Goal: Navigation & Orientation: Find specific page/section

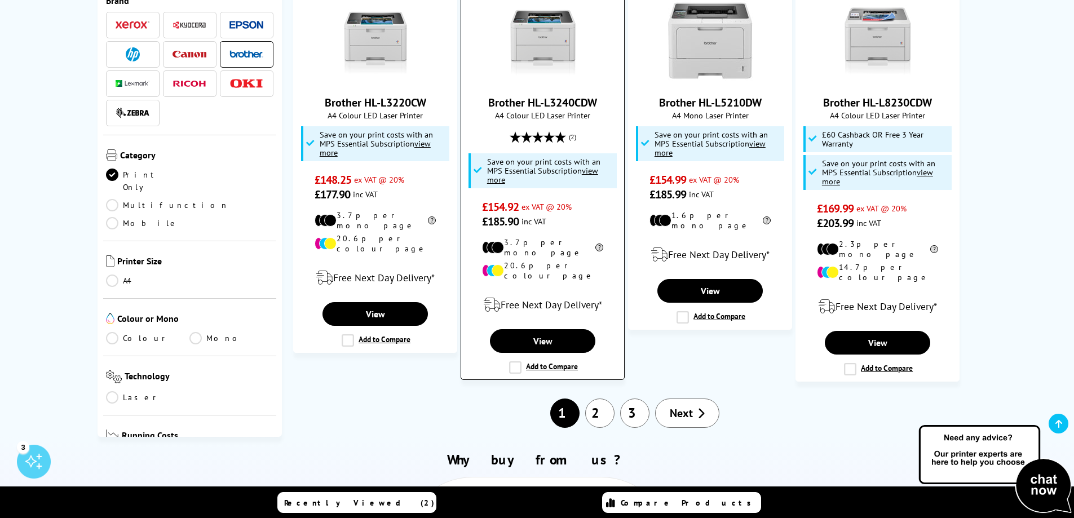
scroll to position [1184, 0]
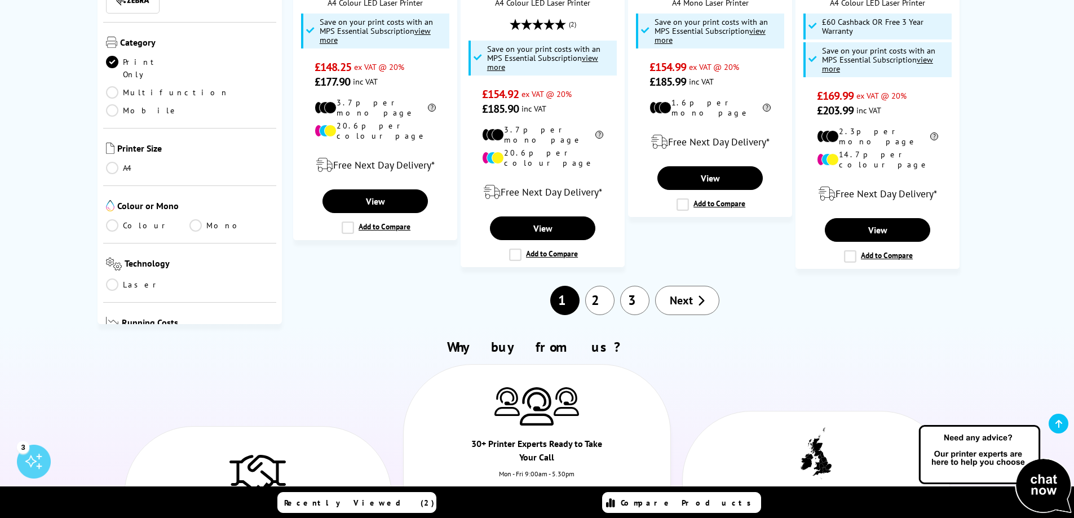
click at [601, 286] on link "2" at bounding box center [599, 300] width 29 height 29
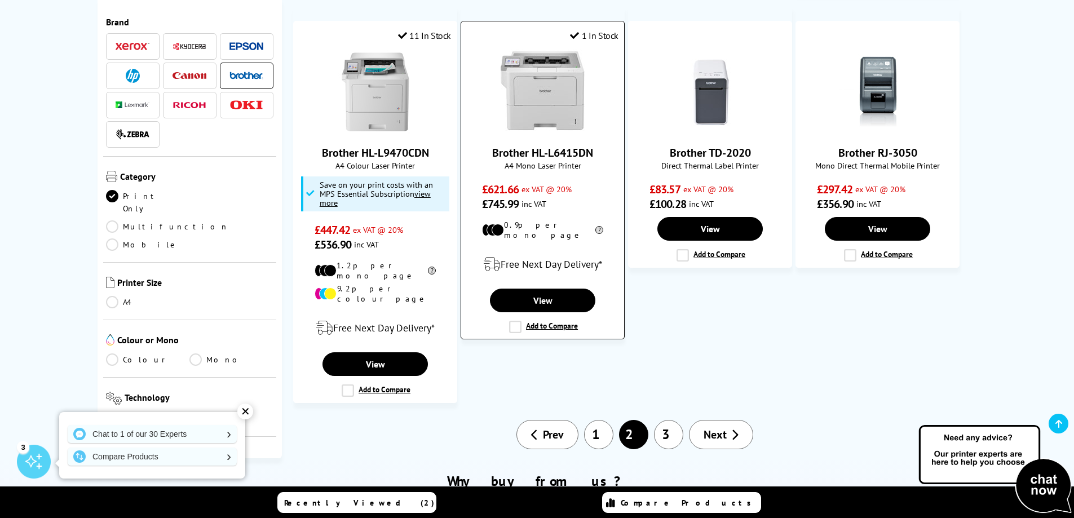
scroll to position [1184, 0]
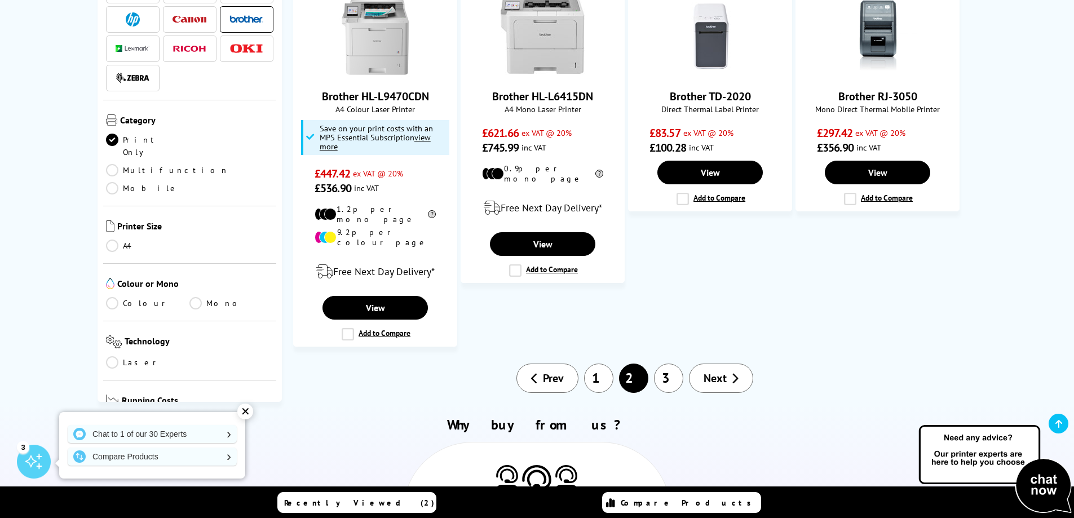
click at [607, 364] on link "1" at bounding box center [598, 378] width 29 height 29
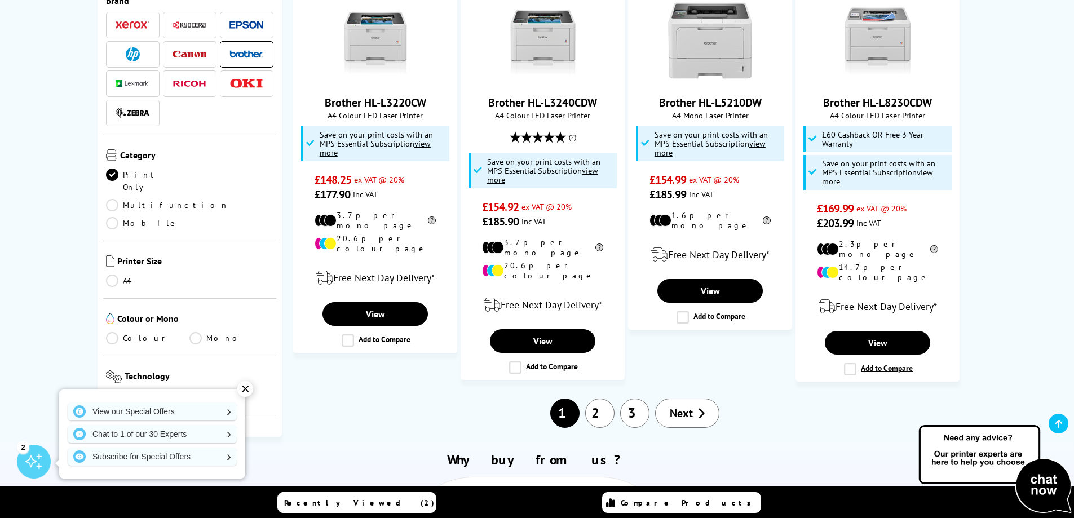
scroll to position [1014, 0]
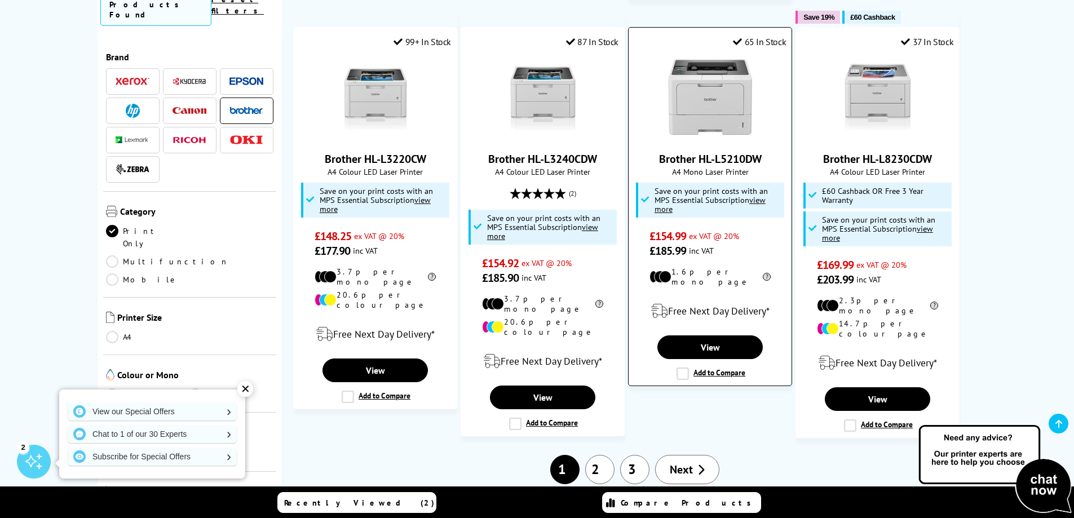
drag, startPoint x: 763, startPoint y: 138, endPoint x: 660, endPoint y: 150, distance: 103.9
click at [660, 152] on span "Brother HL-L5210DW" at bounding box center [710, 159] width 146 height 15
copy link "Brother HL-L5210DW"
